Goal: Information Seeking & Learning: Learn about a topic

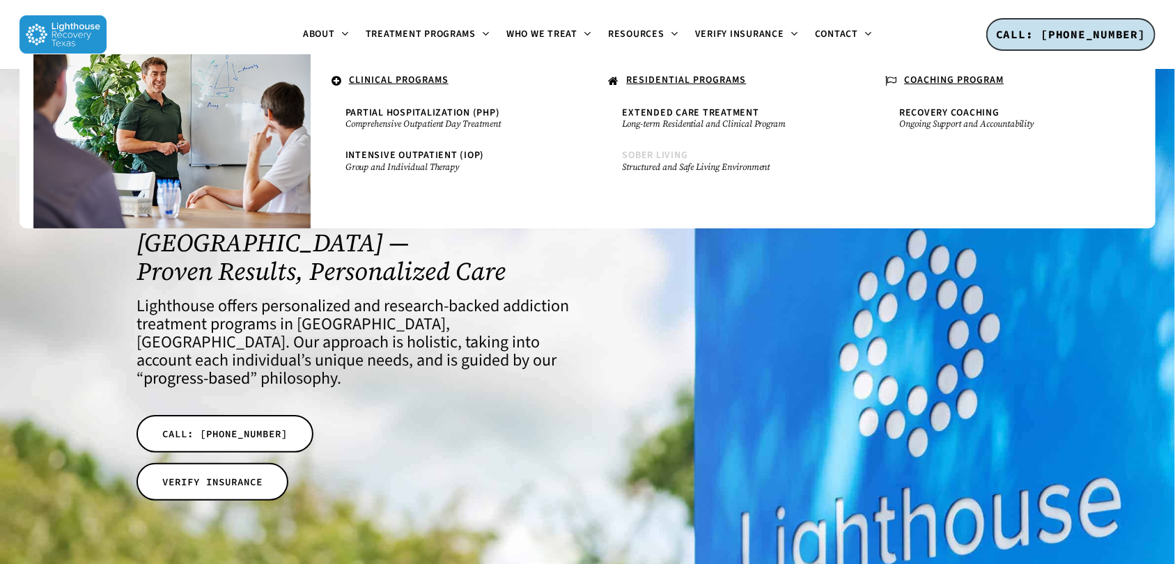
click at [653, 155] on span "Sober Living" at bounding box center [655, 155] width 65 height 14
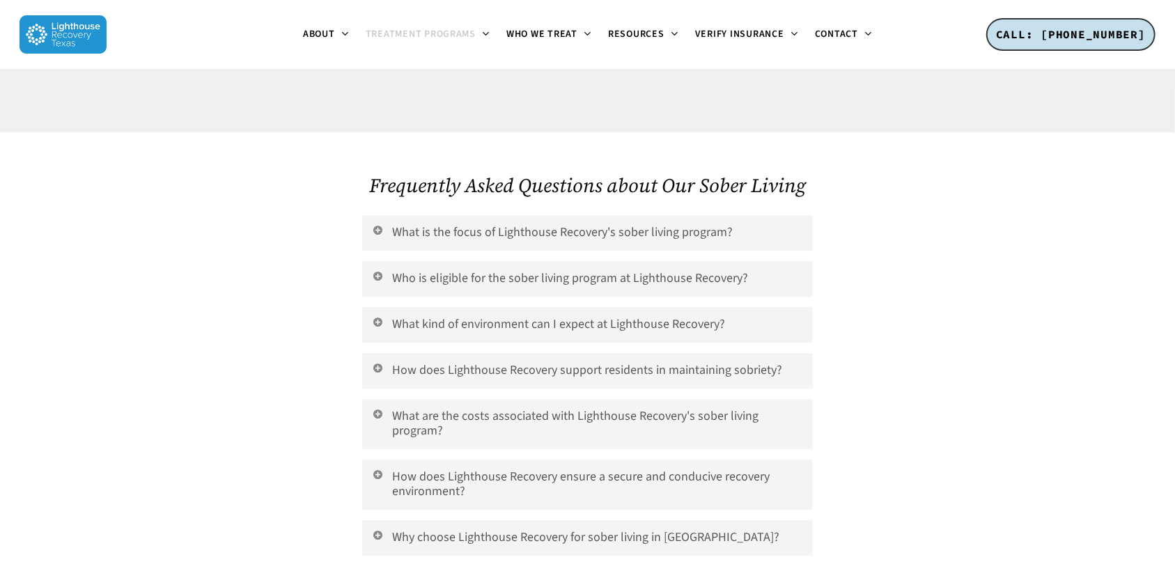
scroll to position [5937, 0]
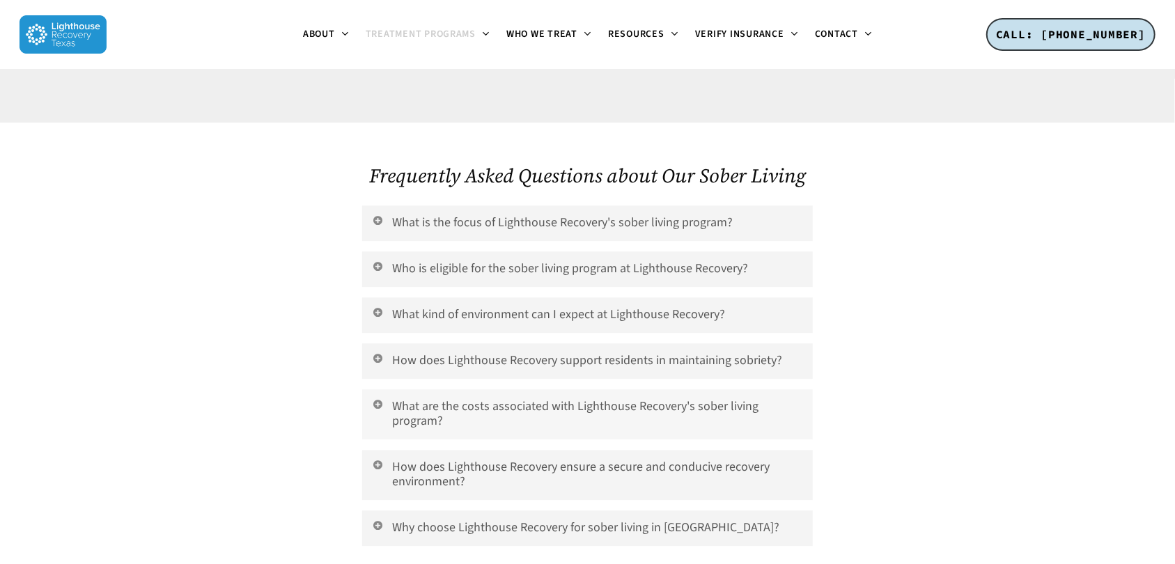
click at [379, 398] on icon at bounding box center [377, 403] width 13 height 11
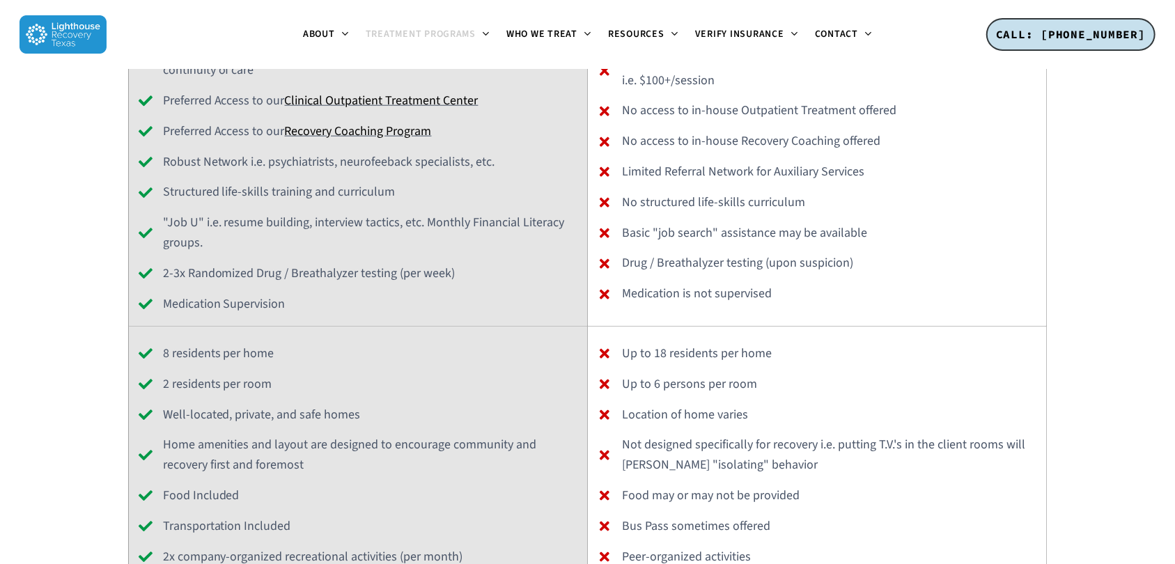
scroll to position [4418, 0]
drag, startPoint x: 163, startPoint y: 231, endPoint x: 282, endPoint y: 240, distance: 119.4
click at [282, 485] on div "Food Included" at bounding box center [358, 495] width 439 height 20
